Goal: Task Accomplishment & Management: Use online tool/utility

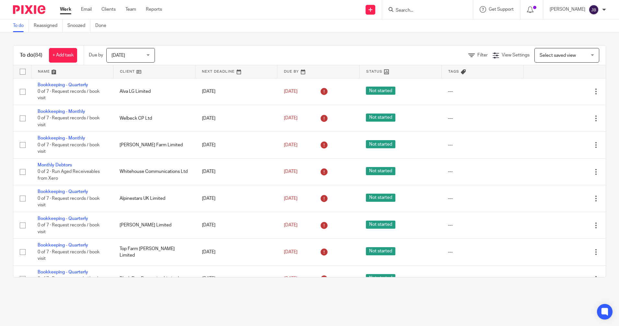
click at [416, 10] on input "Search" at bounding box center [424, 11] width 58 height 6
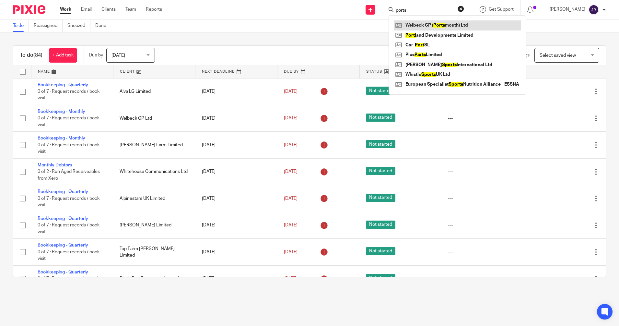
type input "ports"
click at [423, 23] on link at bounding box center [457, 25] width 127 height 10
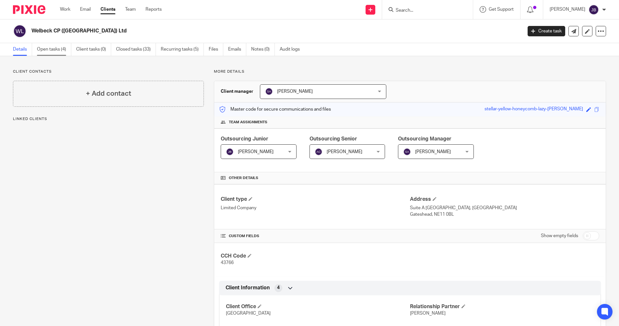
click at [48, 50] on link "Open tasks (4)" at bounding box center [54, 49] width 34 height 13
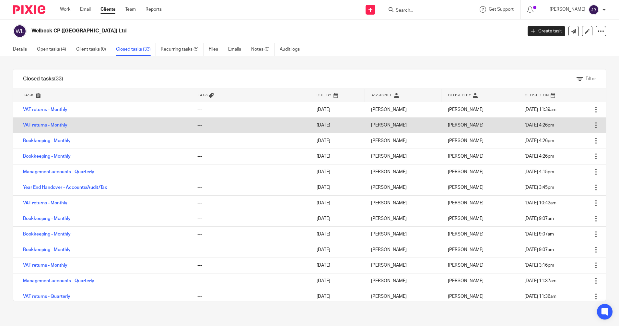
click at [56, 126] on link "VAT returns - Monthly" at bounding box center [45, 125] width 44 height 5
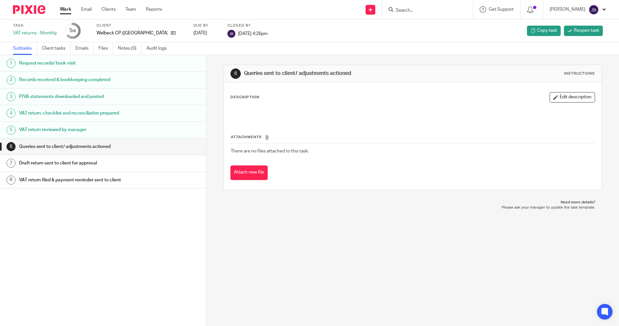
click at [61, 113] on h1 "VAT return, checklist and reconciliation prepared" at bounding box center [79, 113] width 120 height 10
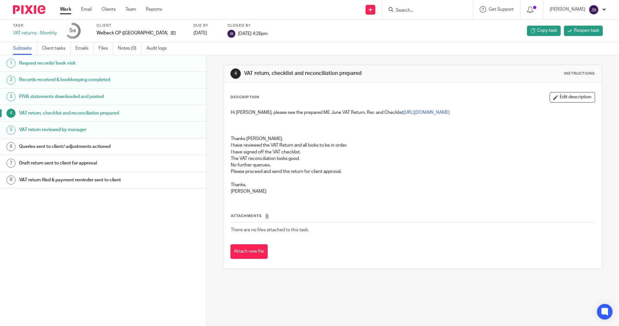
click at [67, 126] on h1 "VAT return reviewed by manager" at bounding box center [79, 130] width 120 height 10
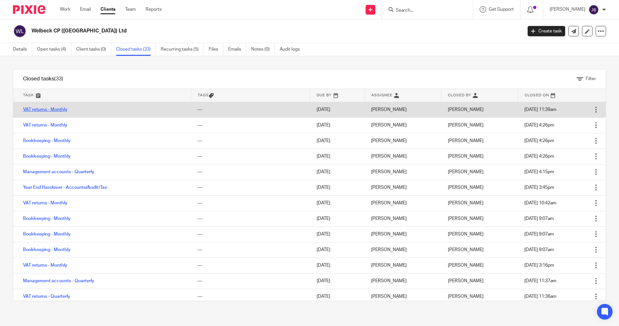
click at [45, 109] on link "VAT returns - Monthly" at bounding box center [45, 109] width 44 height 5
